Goal: Entertainment & Leisure: Consume media (video, audio)

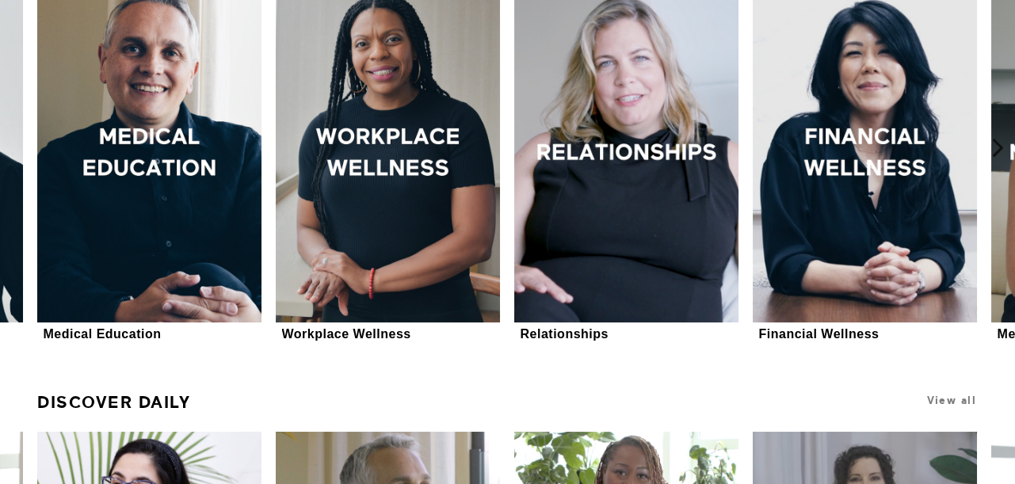
scroll to position [475, 0]
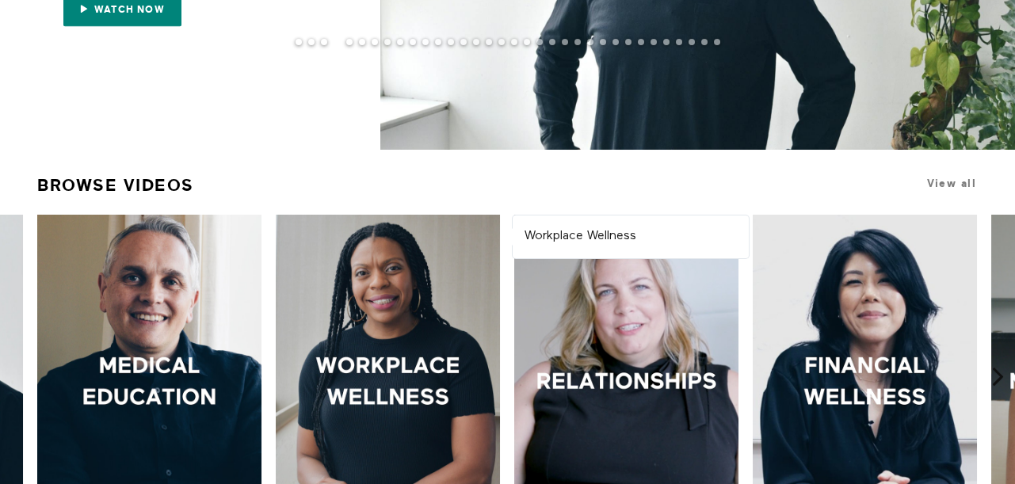
scroll to position [0, 0]
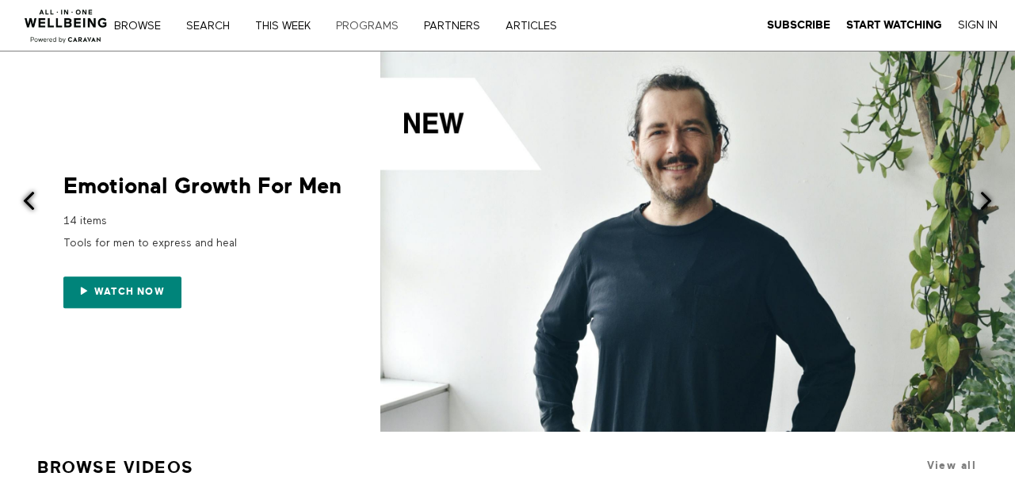
click at [353, 21] on link "PROGRAMS" at bounding box center [372, 26] width 85 height 11
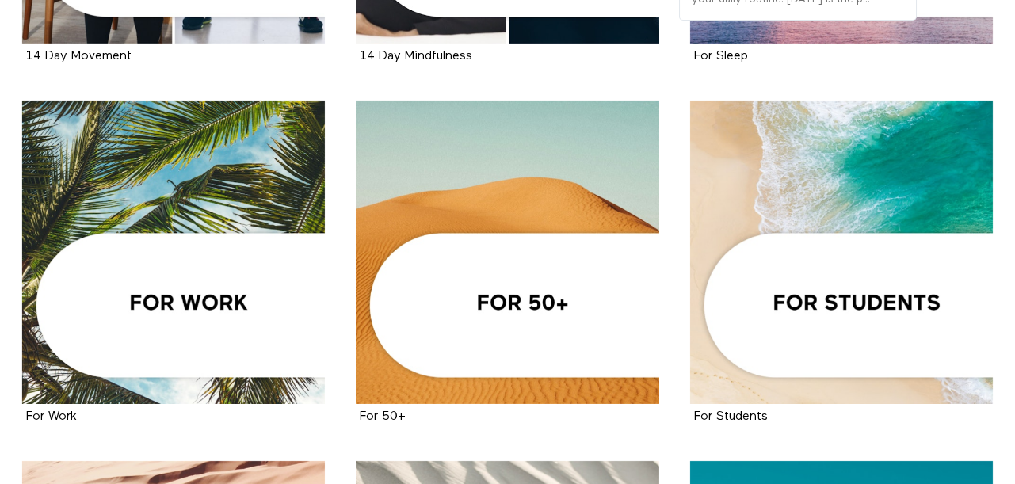
scroll to position [634, 0]
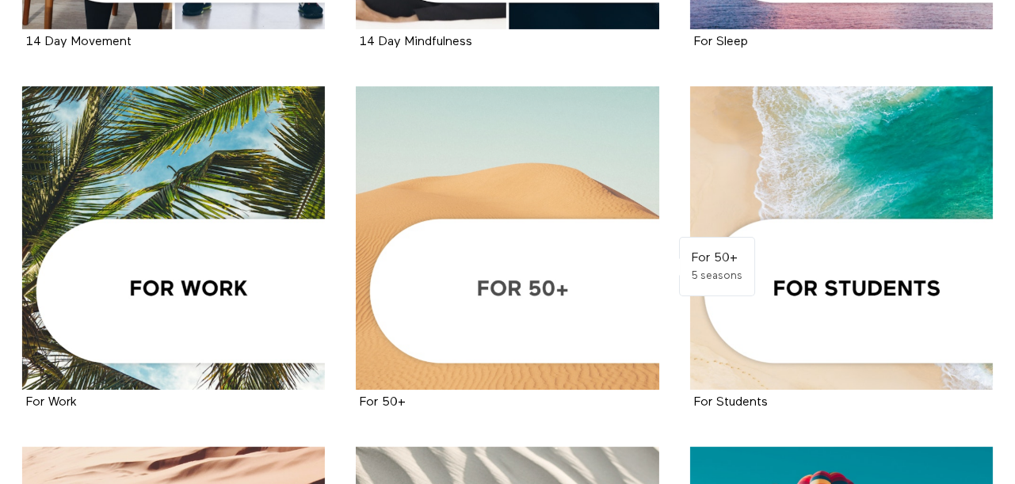
click at [532, 317] on div at bounding box center [507, 237] width 303 height 303
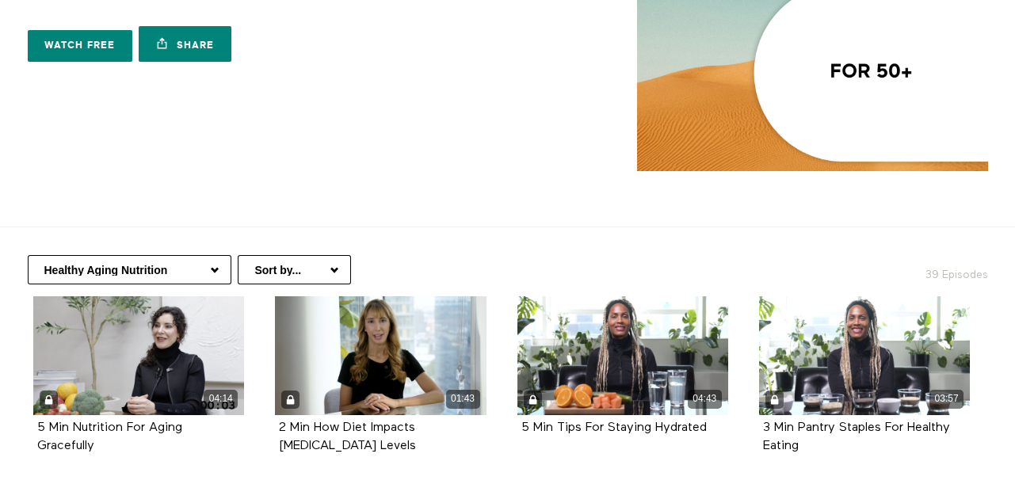
scroll to position [158, 0]
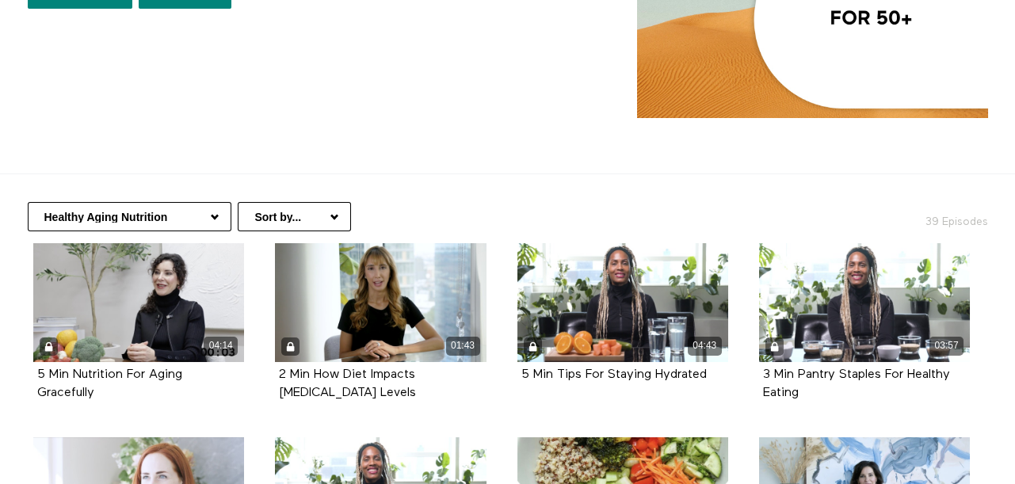
click at [213, 213] on select "Healthy Aging Nutrition Health Education Low Impact Fitness Mental Health Resou…" at bounding box center [130, 216] width 204 height 29
select select "https://app.allinonewellbeing.com/for-50-2/season:3"
click at [28, 202] on select "Healthy Aging Nutrition Health Education Low Impact Fitness Mental Health Resou…" at bounding box center [130, 216] width 204 height 29
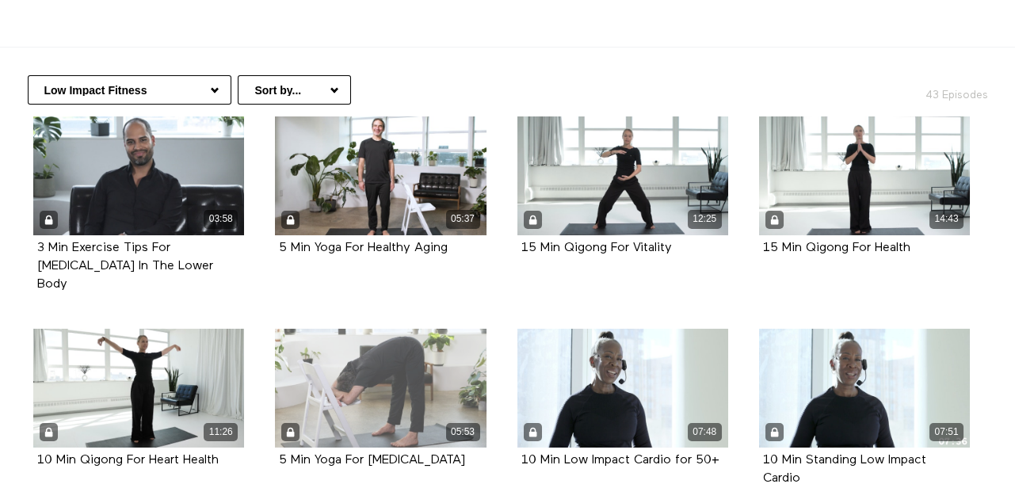
scroll to position [317, 0]
